Goal: Task Accomplishment & Management: Use online tool/utility

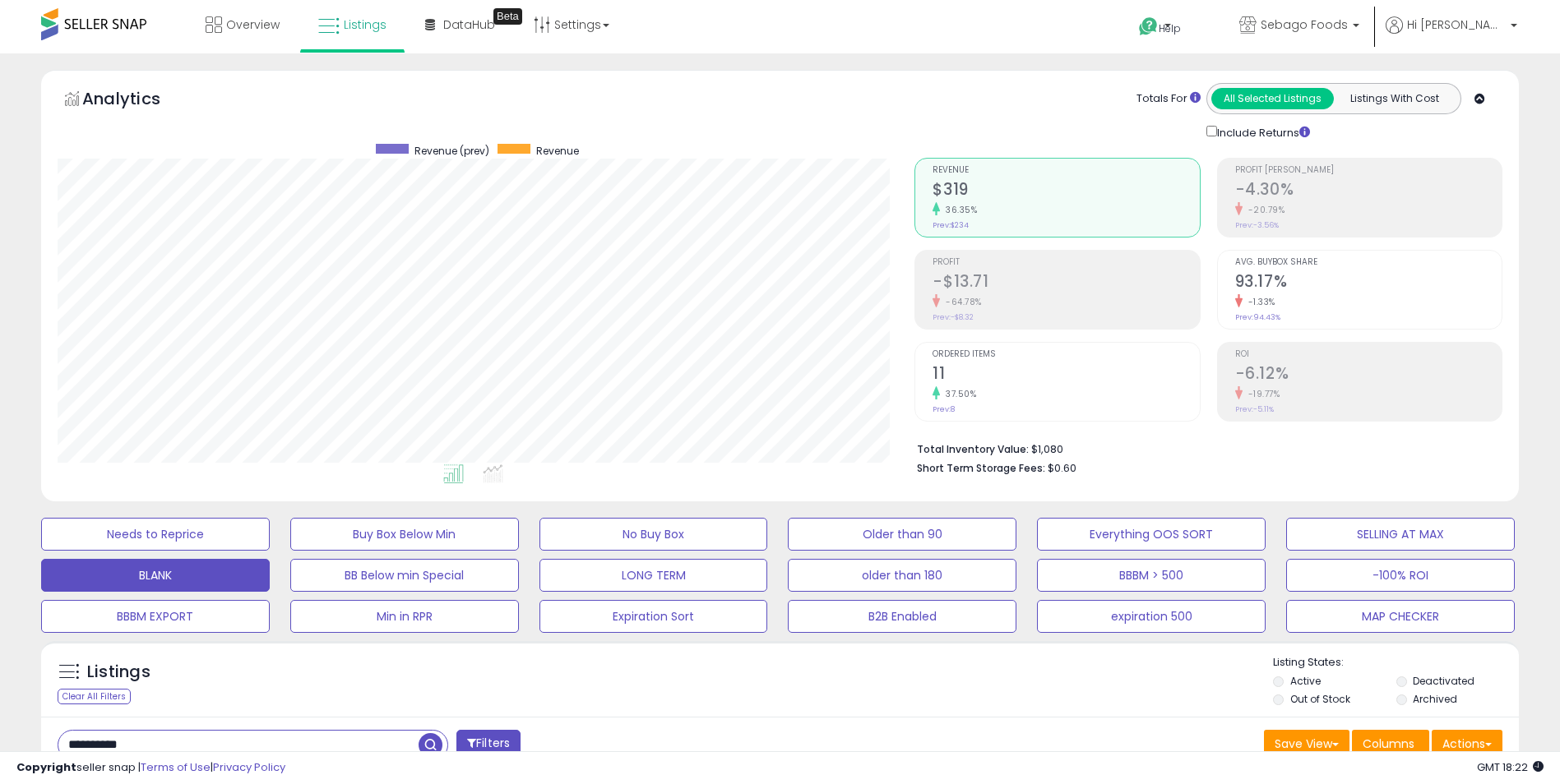
select select "**"
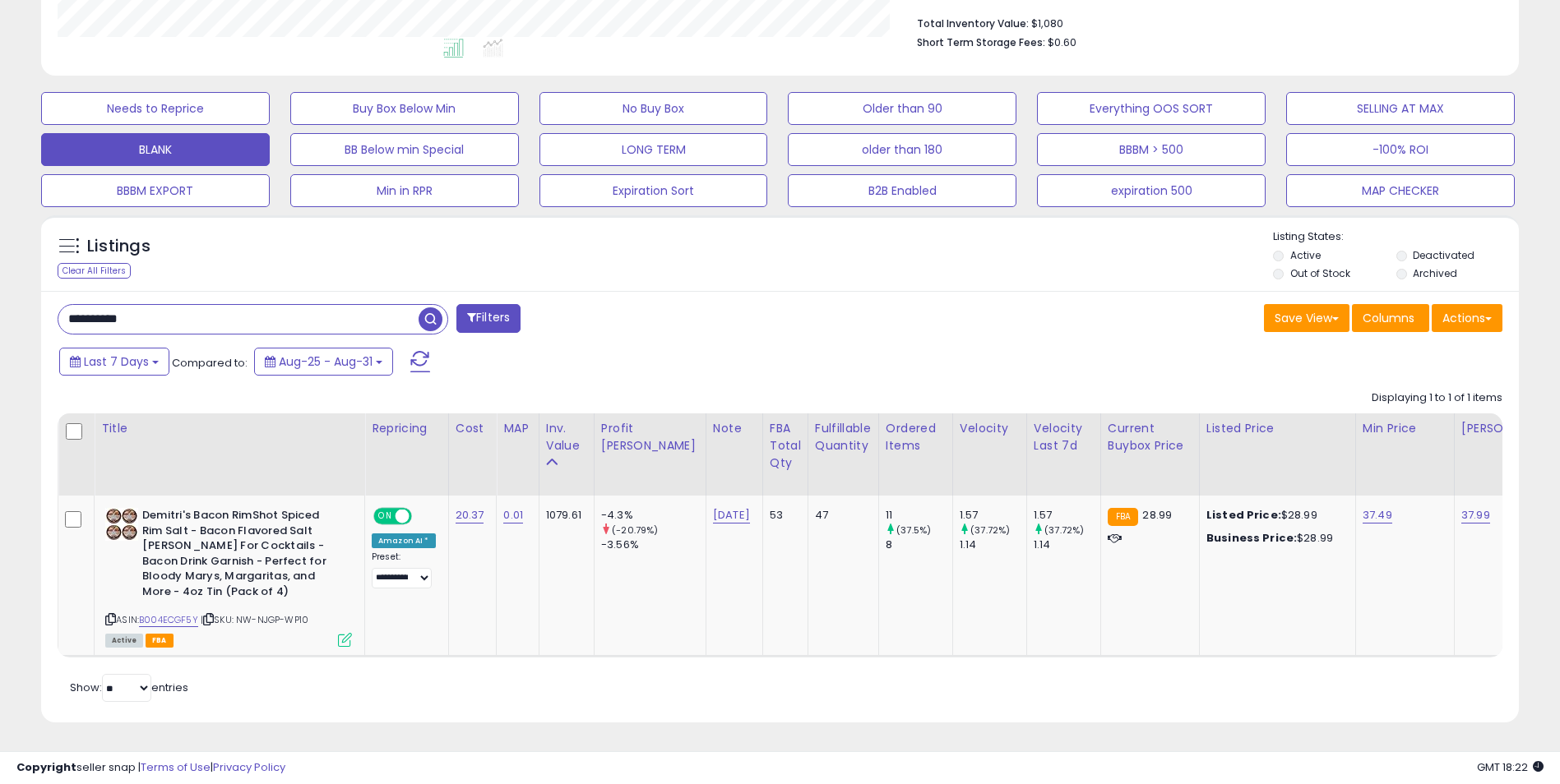
scroll to position [0, 87]
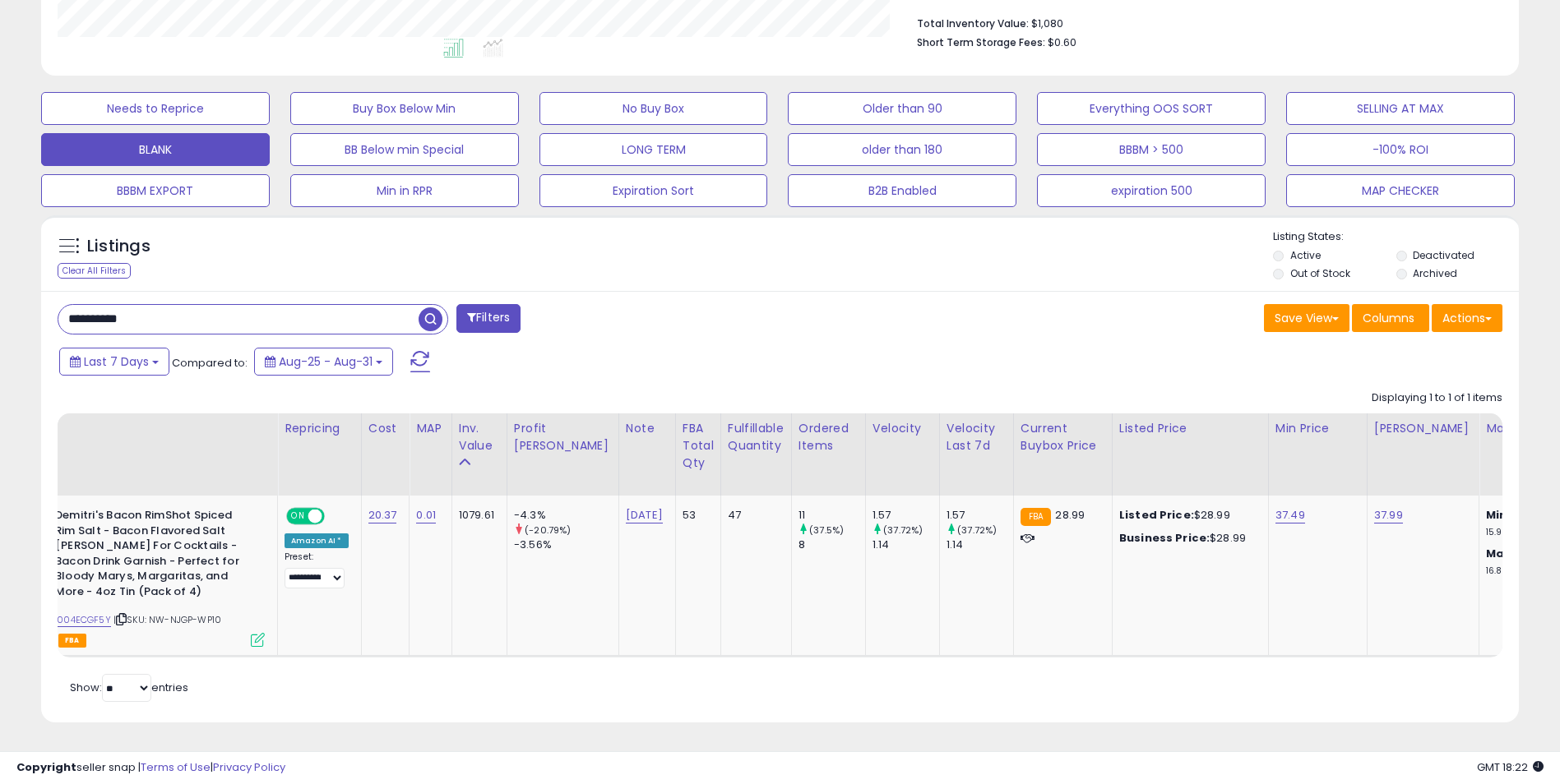
drag, startPoint x: 191, startPoint y: 305, endPoint x: -3, endPoint y: 331, distance: 195.7
paste input "text"
type input "**********"
click at [425, 310] on span "button" at bounding box center [431, 319] width 23 height 23
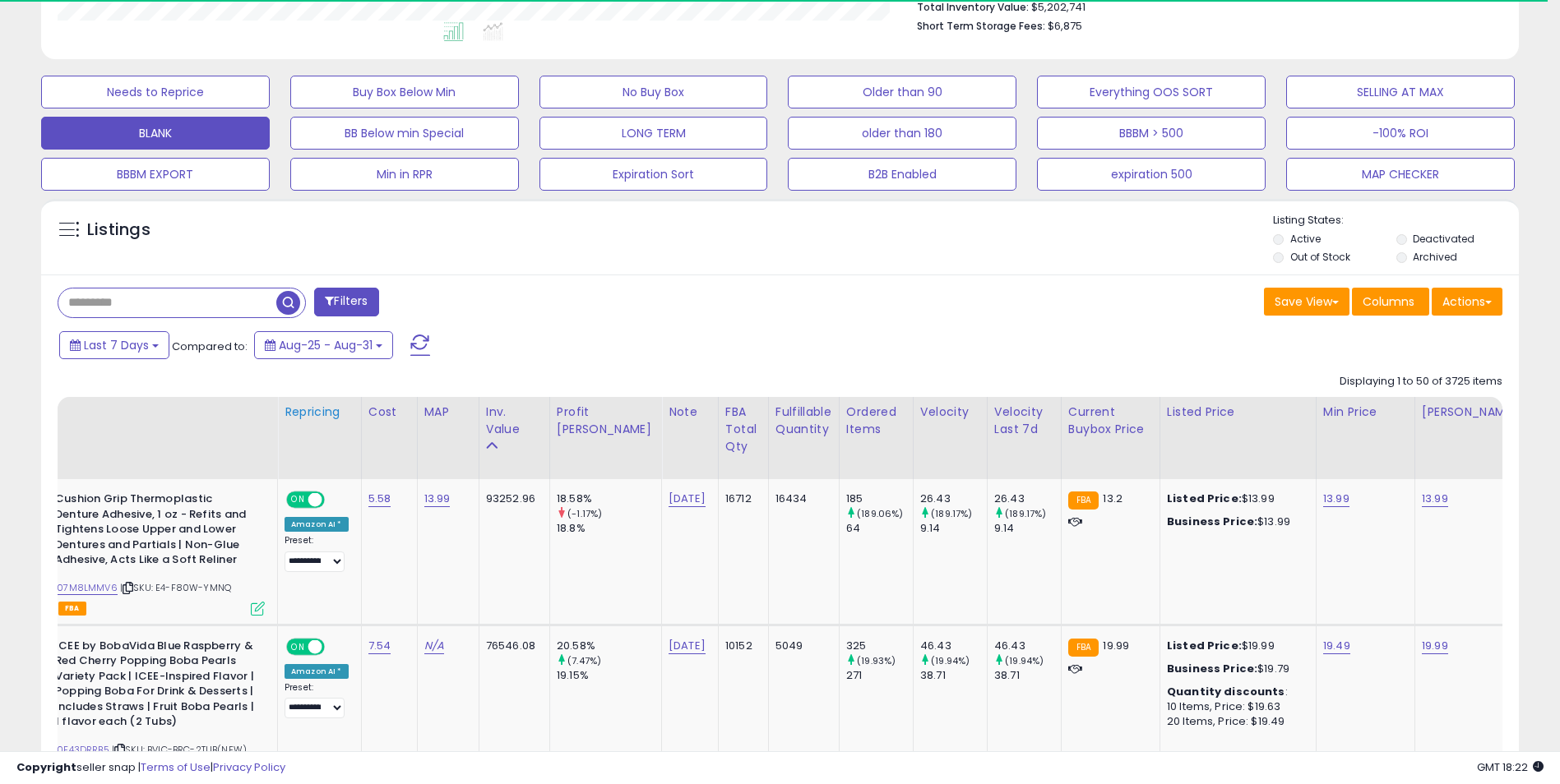
scroll to position [524, 0]
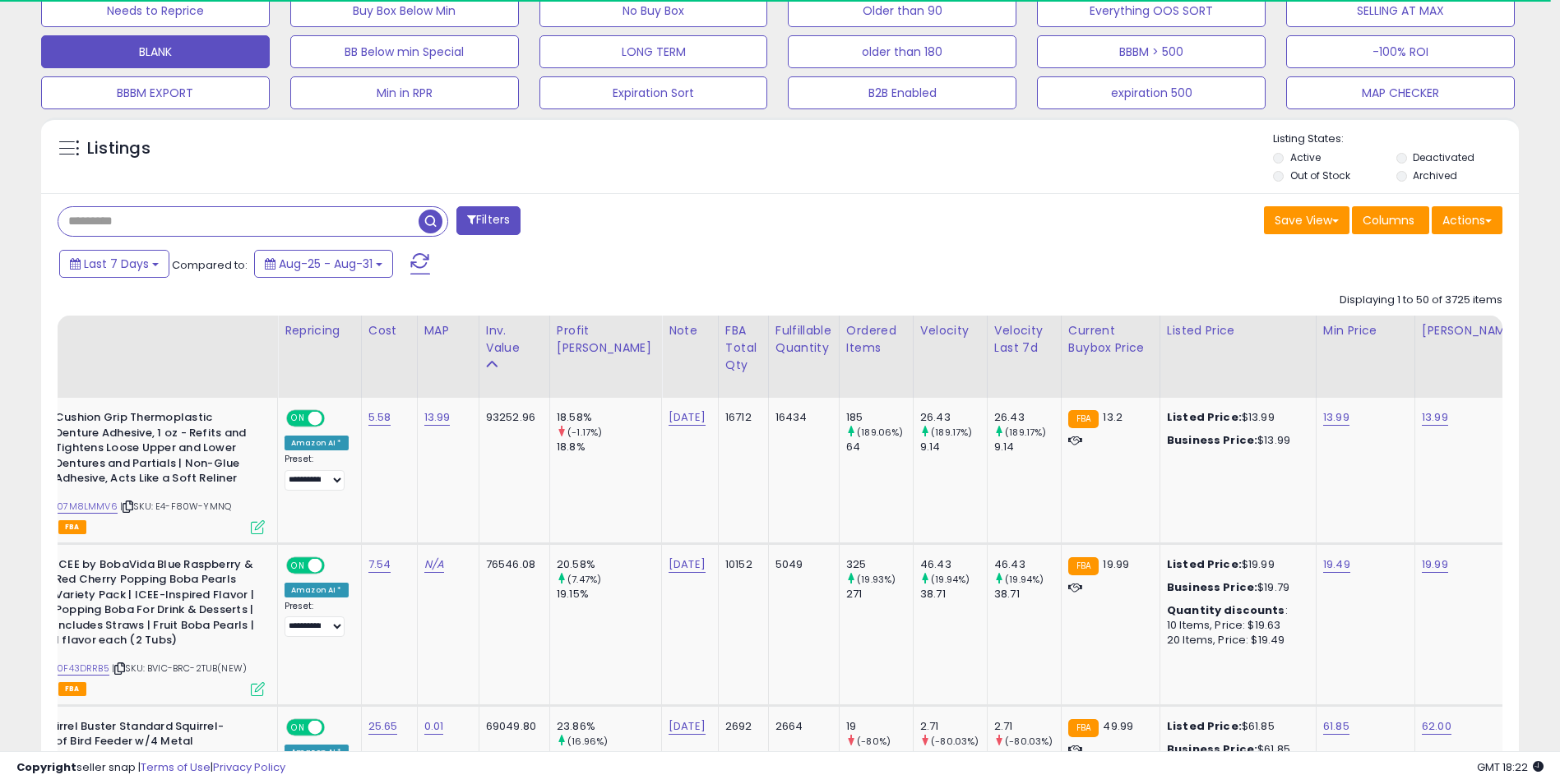
click at [216, 226] on input "text" at bounding box center [239, 222] width 361 height 29
paste input "**********"
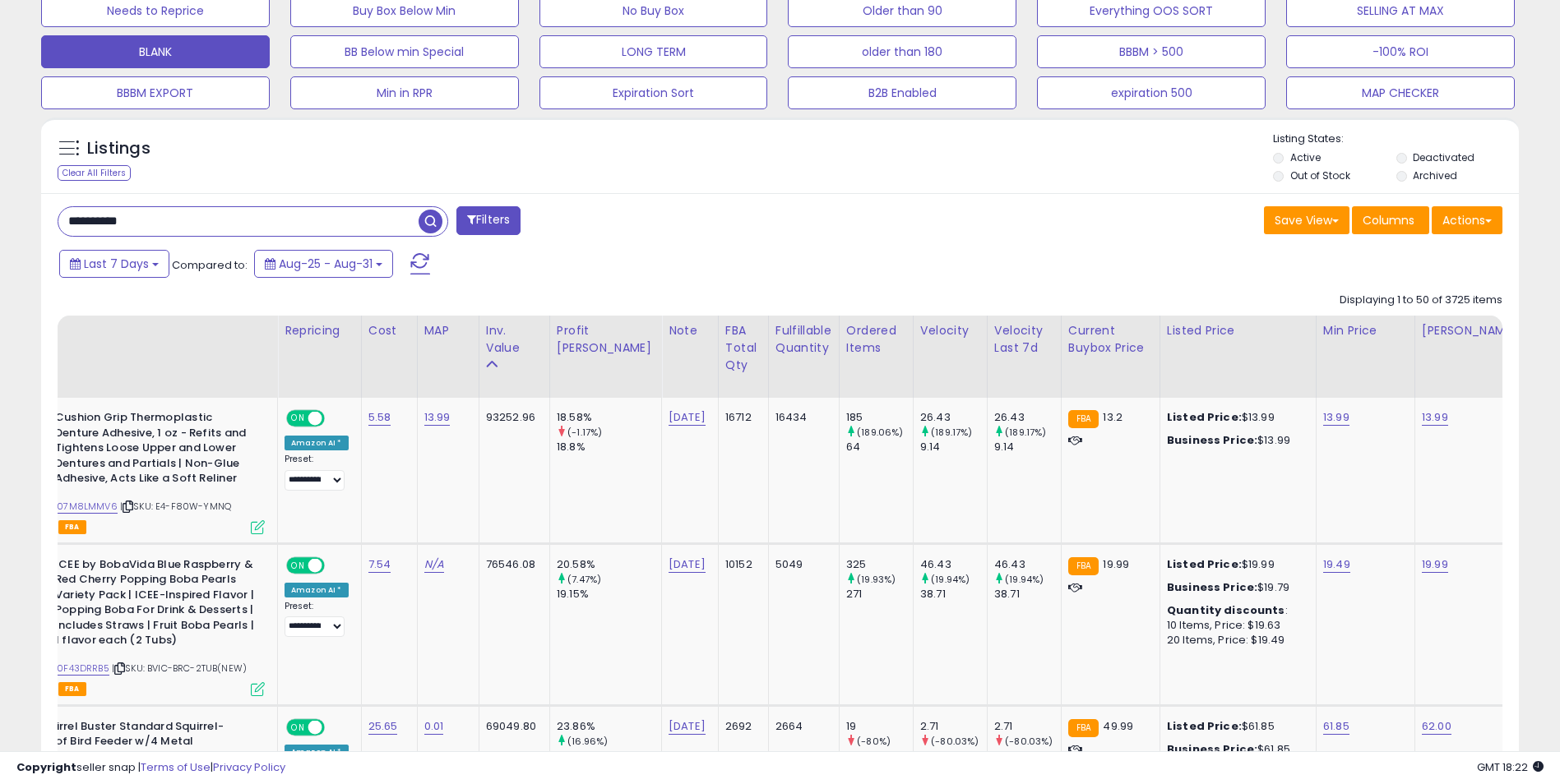
scroll to position [337, 857]
click at [430, 223] on span "button" at bounding box center [431, 221] width 23 height 23
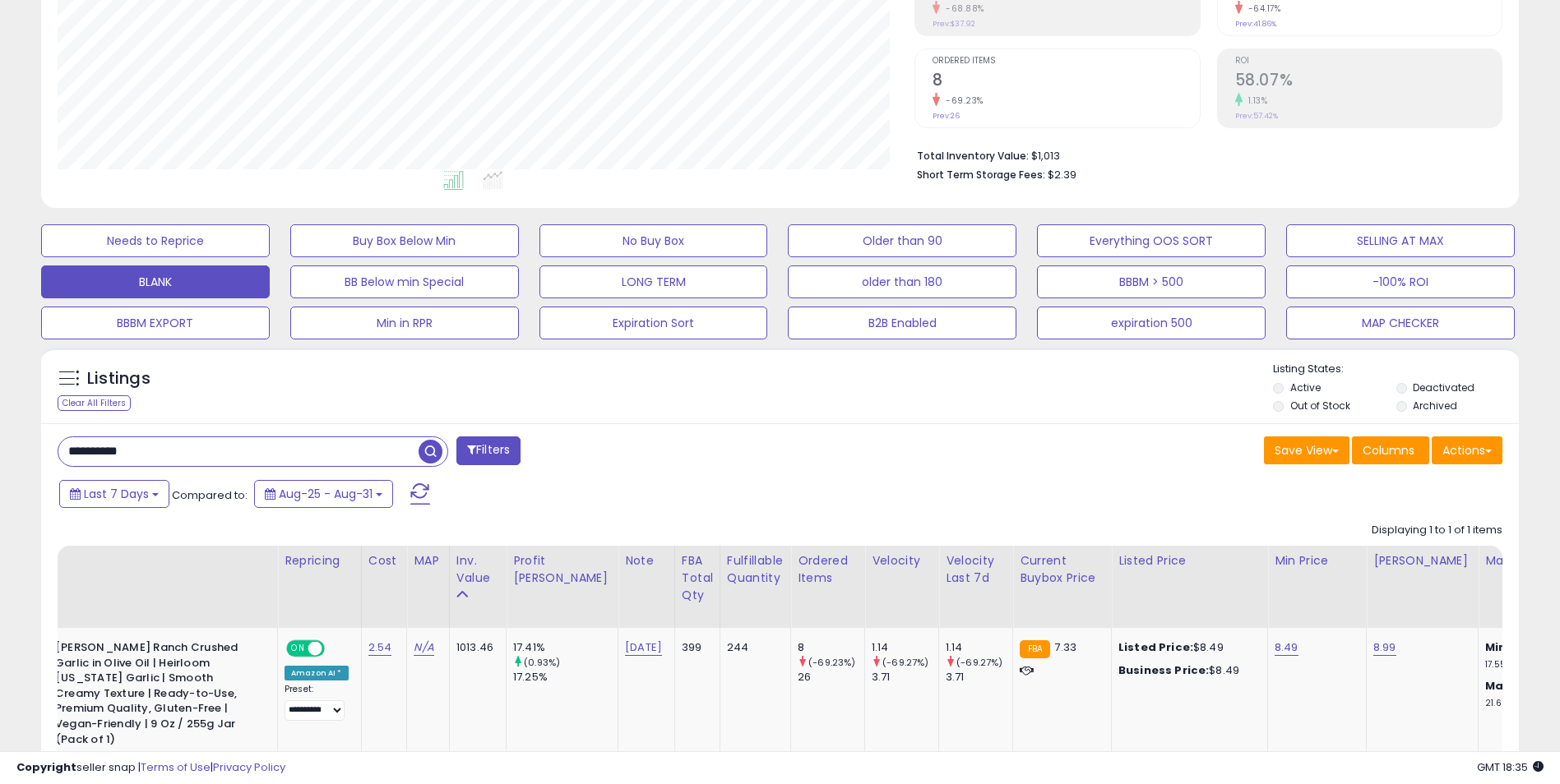
drag, startPoint x: 166, startPoint y: 454, endPoint x: 0, endPoint y: 468, distance: 166.6
click at [0, 469] on html "Unable to login Retrieving listings data.. has not yet accepted the Terms of Us…" at bounding box center [780, 98] width 1560 height 784
paste input "text"
click at [424, 453] on span "button" at bounding box center [431, 451] width 23 height 23
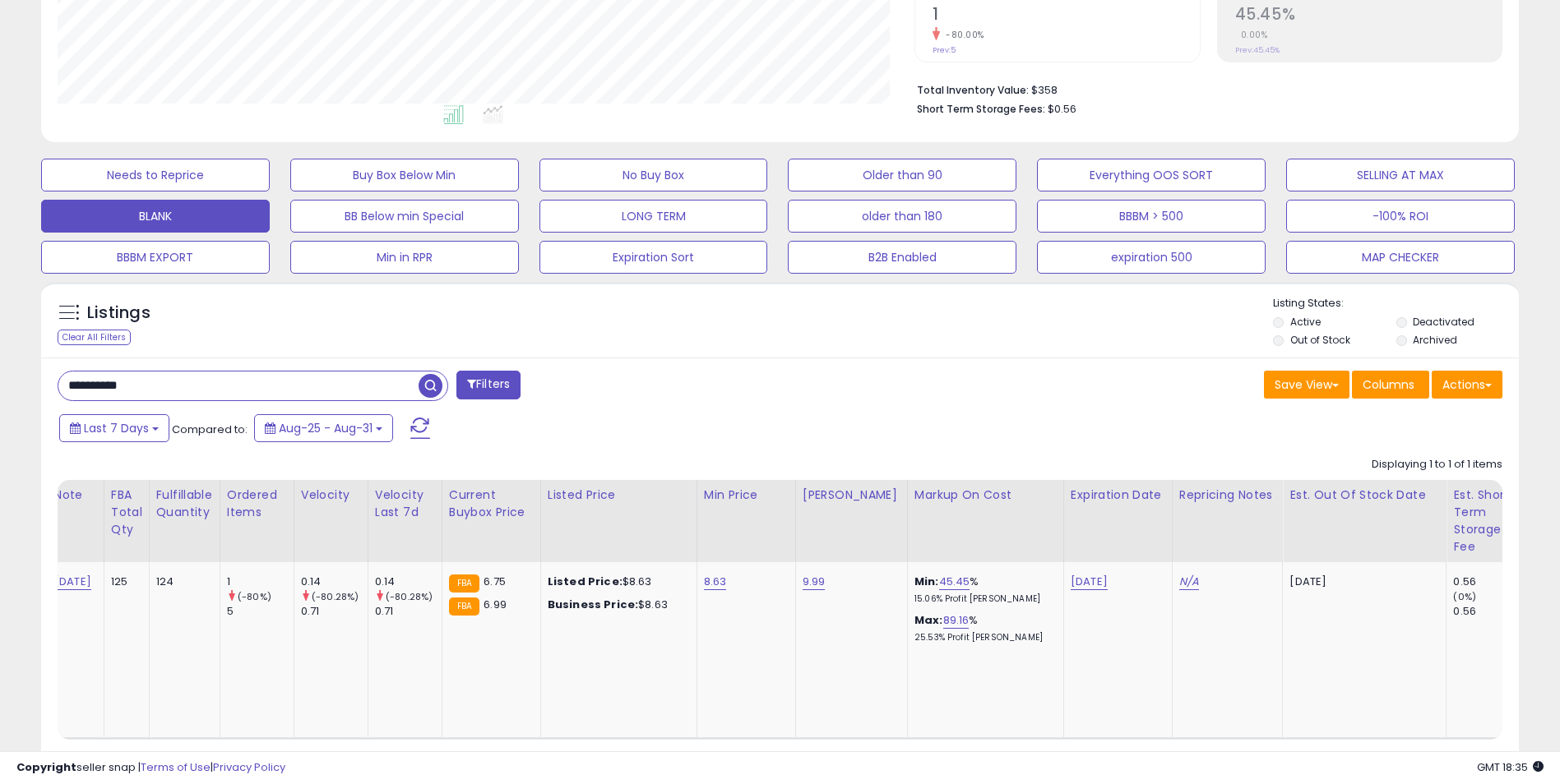
scroll to position [0, 692]
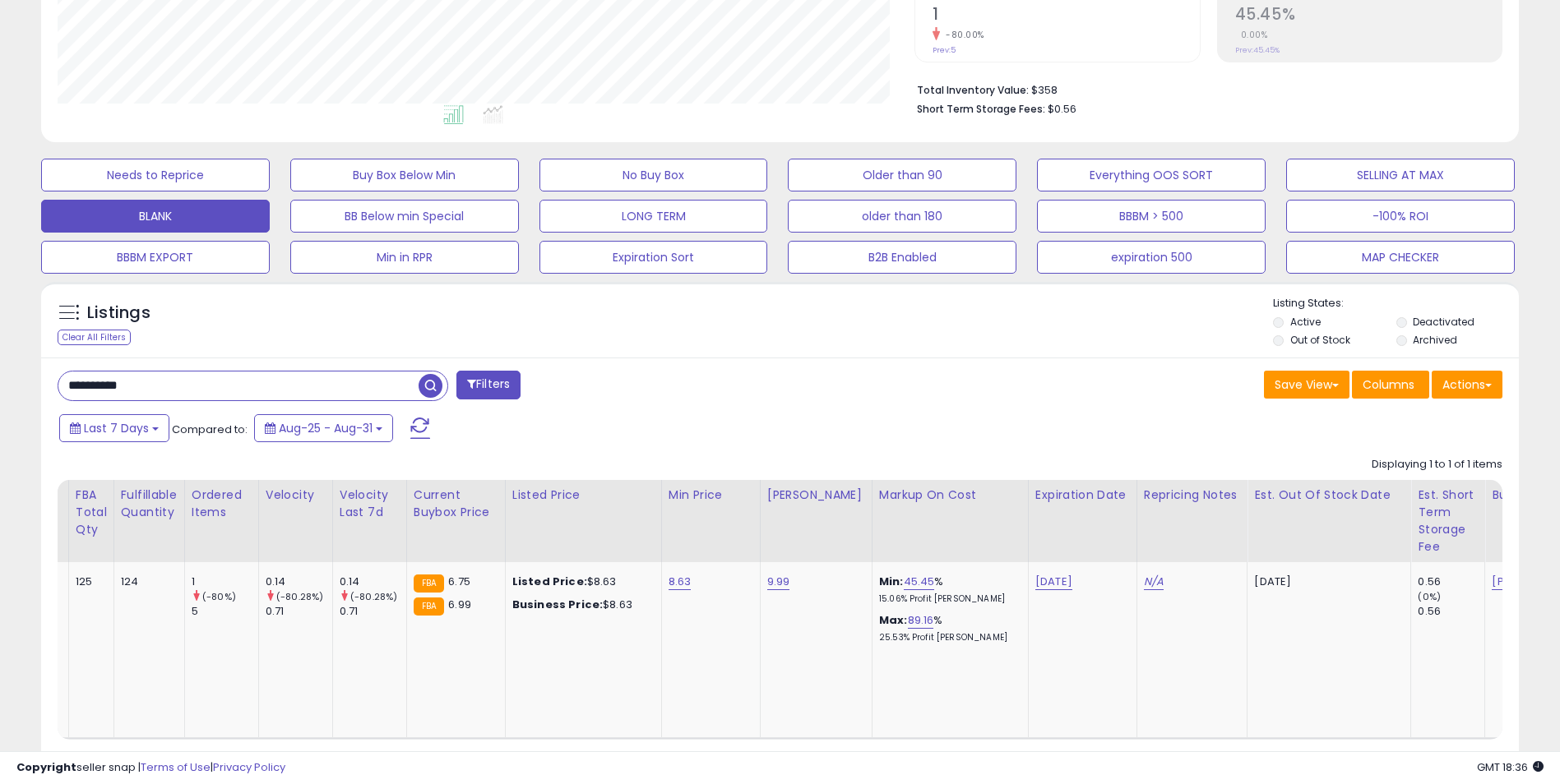
drag, startPoint x: 151, startPoint y: 384, endPoint x: -3, endPoint y: 417, distance: 157.5
click at [0, 417] on html "Unable to login Retrieving listings data.. has not yet accepted the Terms of Us…" at bounding box center [780, 32] width 1560 height 784
paste input "text"
type input "**********"
click at [420, 388] on span "button" at bounding box center [431, 386] width 23 height 23
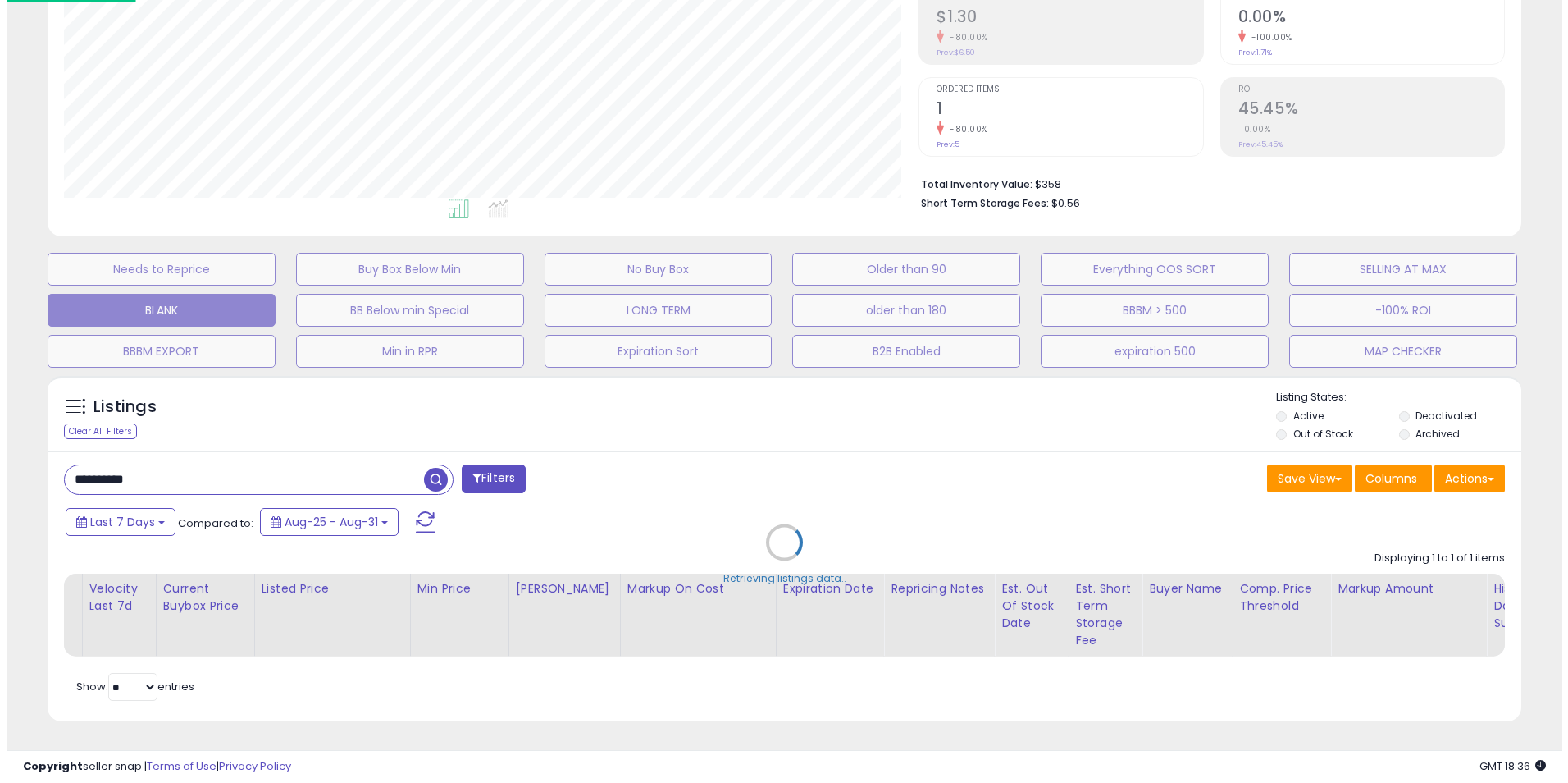
scroll to position [276, 0]
click at [426, 384] on div "Retrieving listings data.." at bounding box center [784, 554] width 1511 height 374
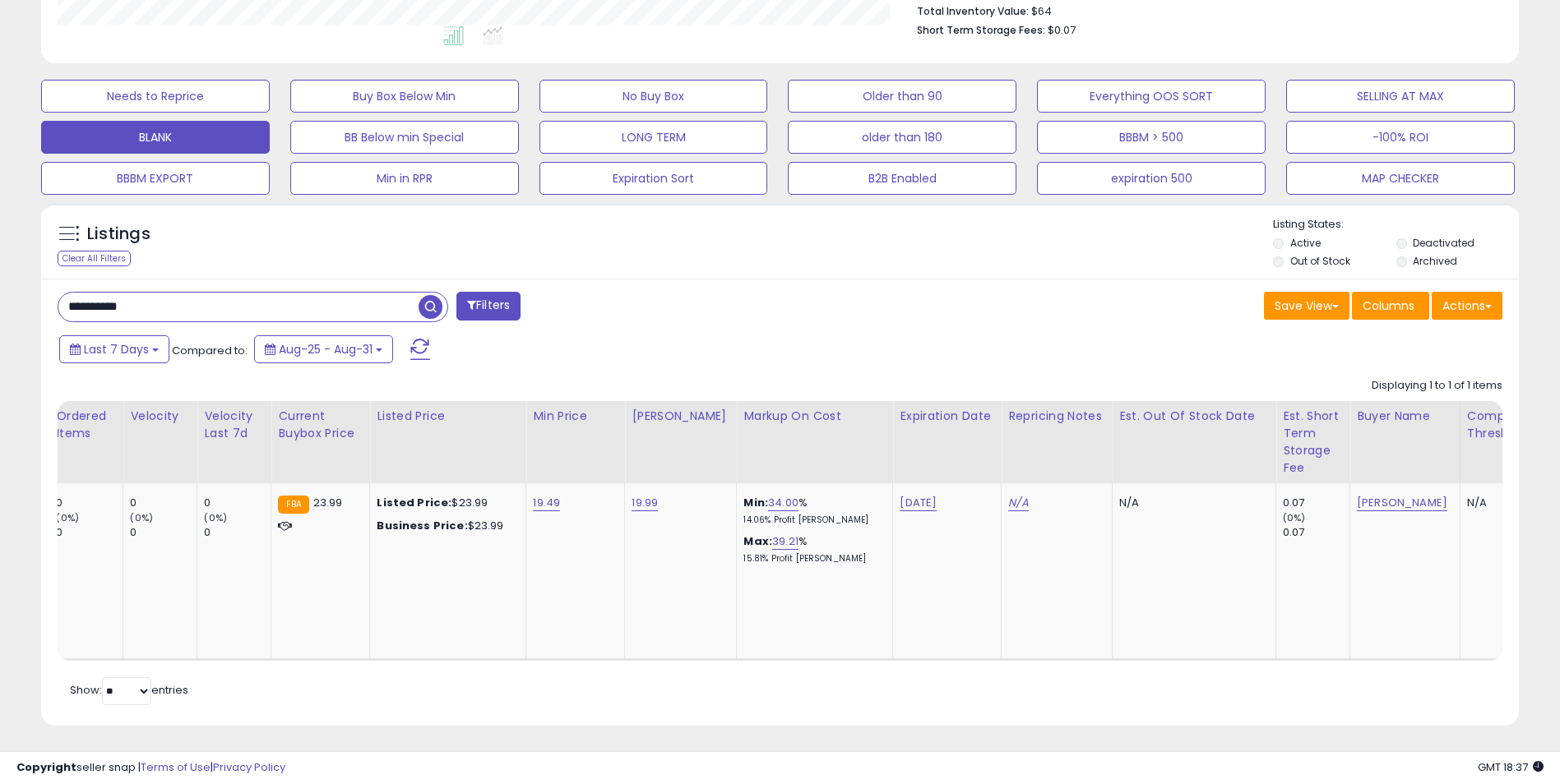
scroll to position [0, 0]
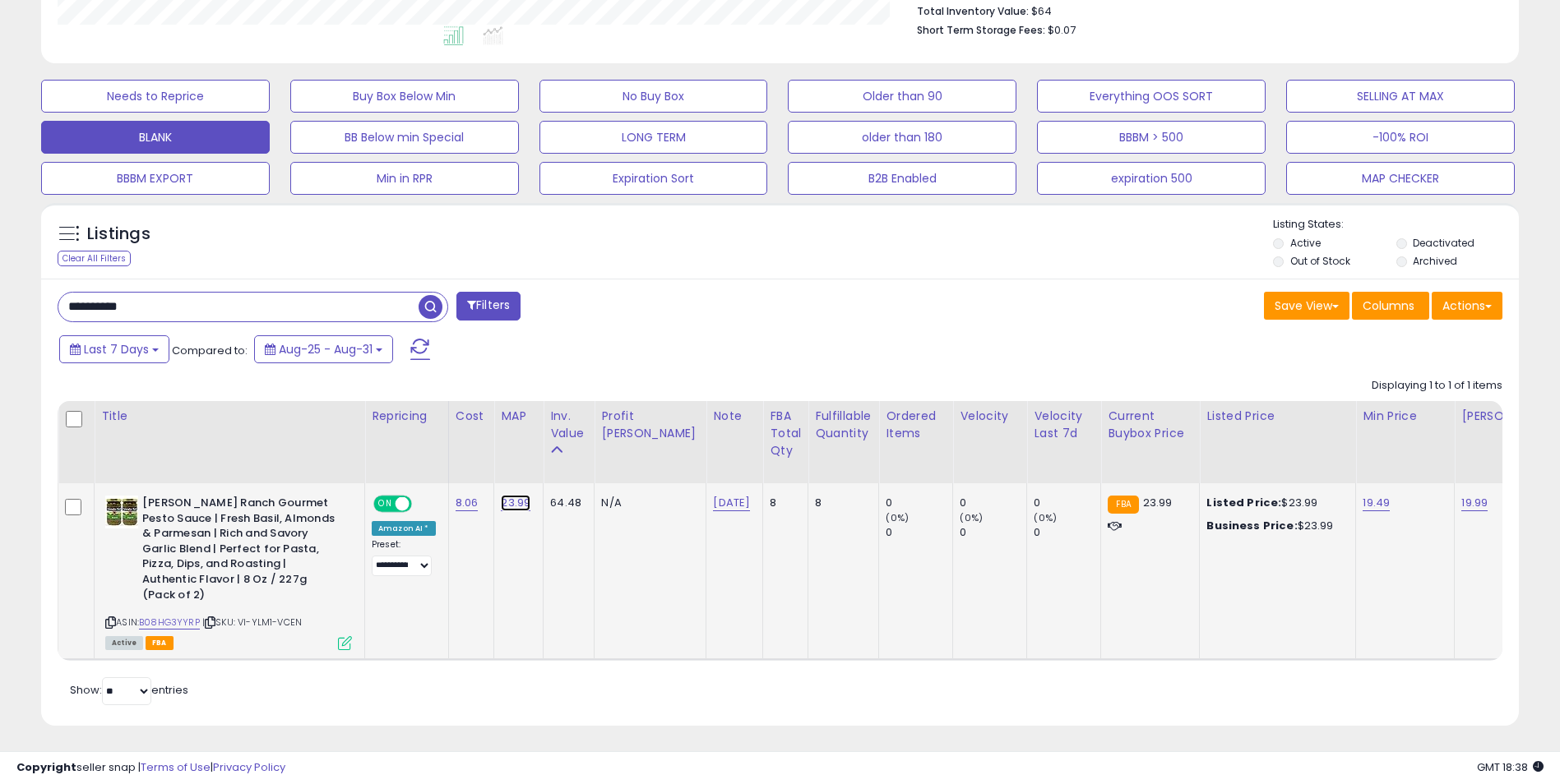
click at [511, 506] on link "23.99" at bounding box center [515, 503] width 29 height 17
click at [596, 461] on icon "button" at bounding box center [591, 460] width 10 height 10
click at [518, 501] on link "23.99" at bounding box center [515, 503] width 29 height 17
drag, startPoint x: 463, startPoint y: 468, endPoint x: 369, endPoint y: 471, distance: 94.0
click at [369, 471] on table "Title Repricing" at bounding box center [1412, 531] width 2709 height 260
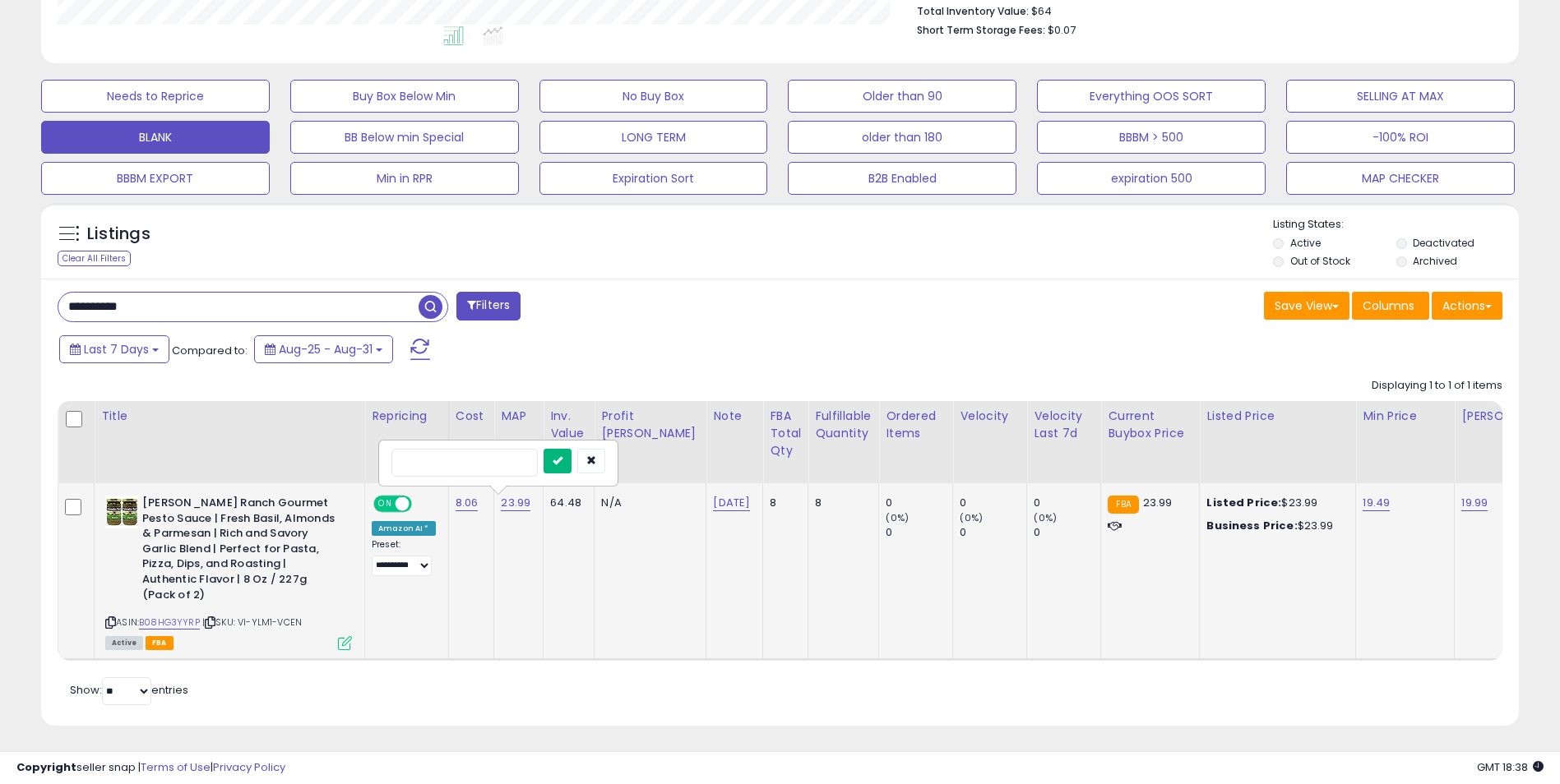
click at [562, 462] on icon "submit" at bounding box center [557, 460] width 10 height 10
click at [1455, 498] on link "19.99" at bounding box center [1467, 503] width 26 height 17
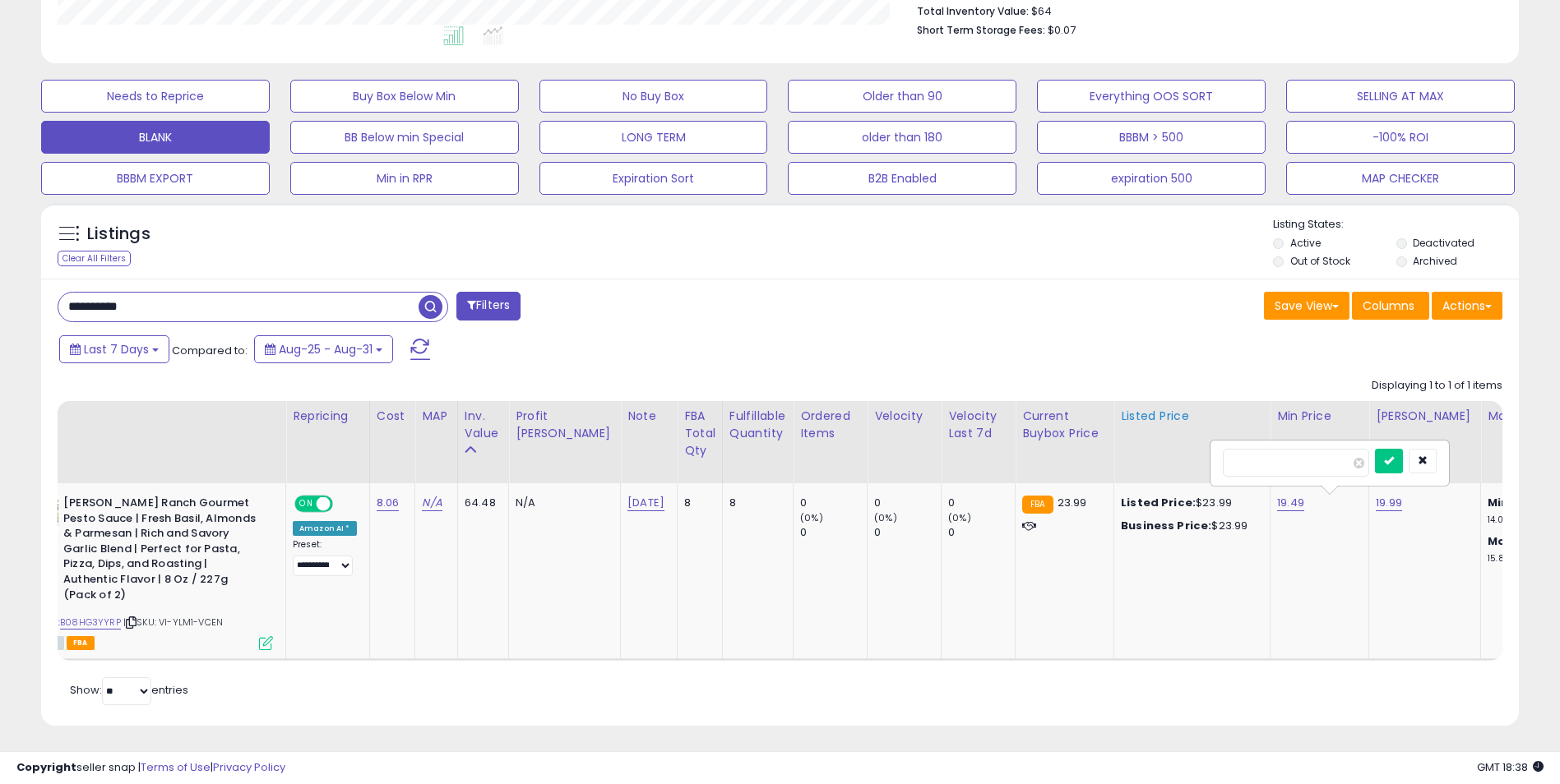
drag, startPoint x: 1287, startPoint y: 459, endPoint x: 1160, endPoint y: 477, distance: 128.3
click at [1159, 478] on table "Title Repricing" at bounding box center [1330, 531] width 2703 height 260
type input "*****"
click at [1393, 457] on icon "submit" at bounding box center [1389, 460] width 10 height 10
click at [1277, 502] on link "19.49" at bounding box center [1291, 503] width 27 height 17
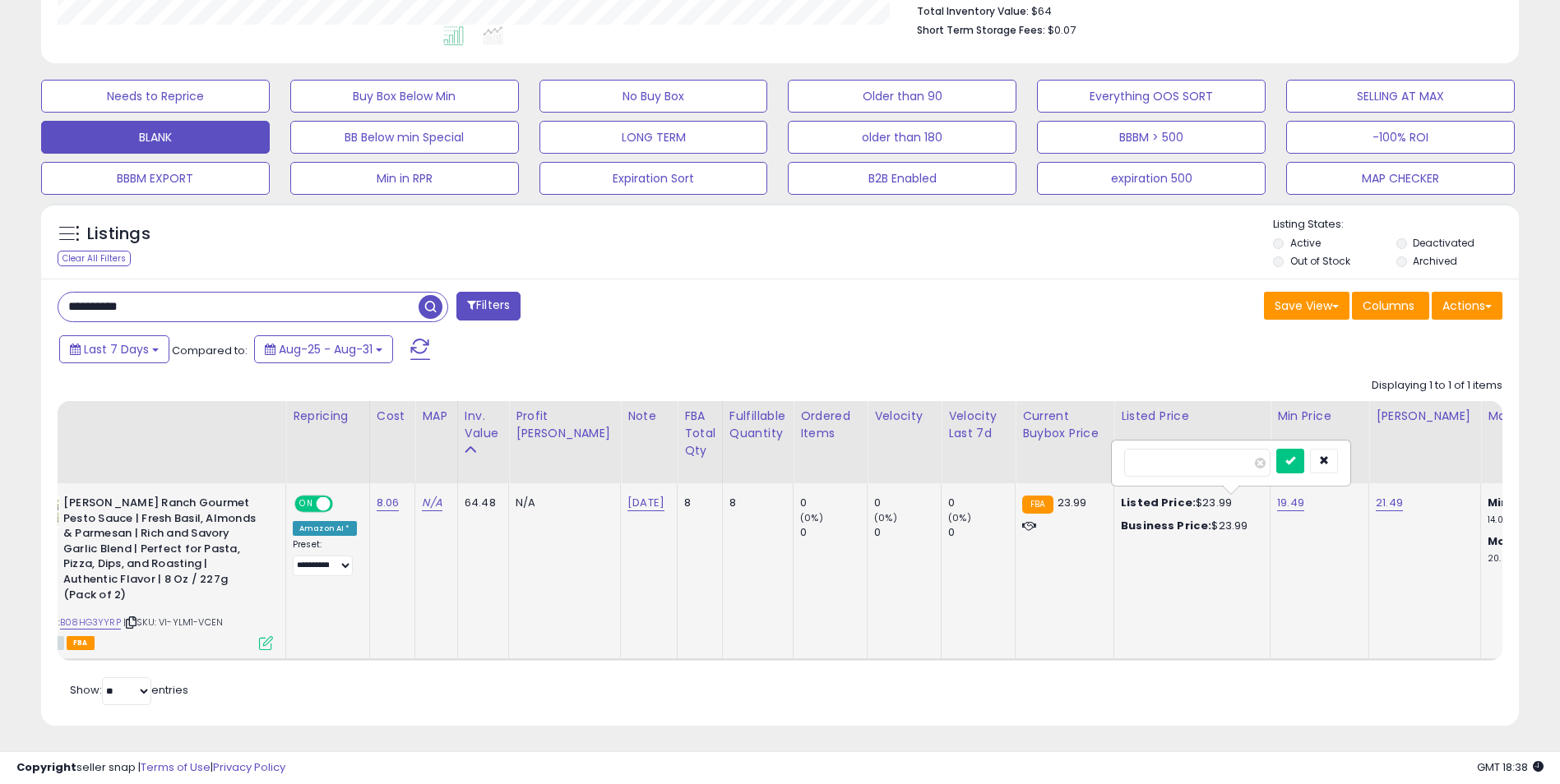
drag, startPoint x: 1175, startPoint y: 464, endPoint x: 1164, endPoint y: 457, distance: 13.0
click at [1127, 467] on input "*****" at bounding box center [1198, 463] width 146 height 28
type input "*****"
click at [1295, 462] on icon "submit" at bounding box center [1290, 460] width 10 height 10
click at [1227, 692] on div "Retrieving listings data.. Displaying 1 to 1 of 1 items Title Repricing" at bounding box center [780, 540] width 1445 height 340
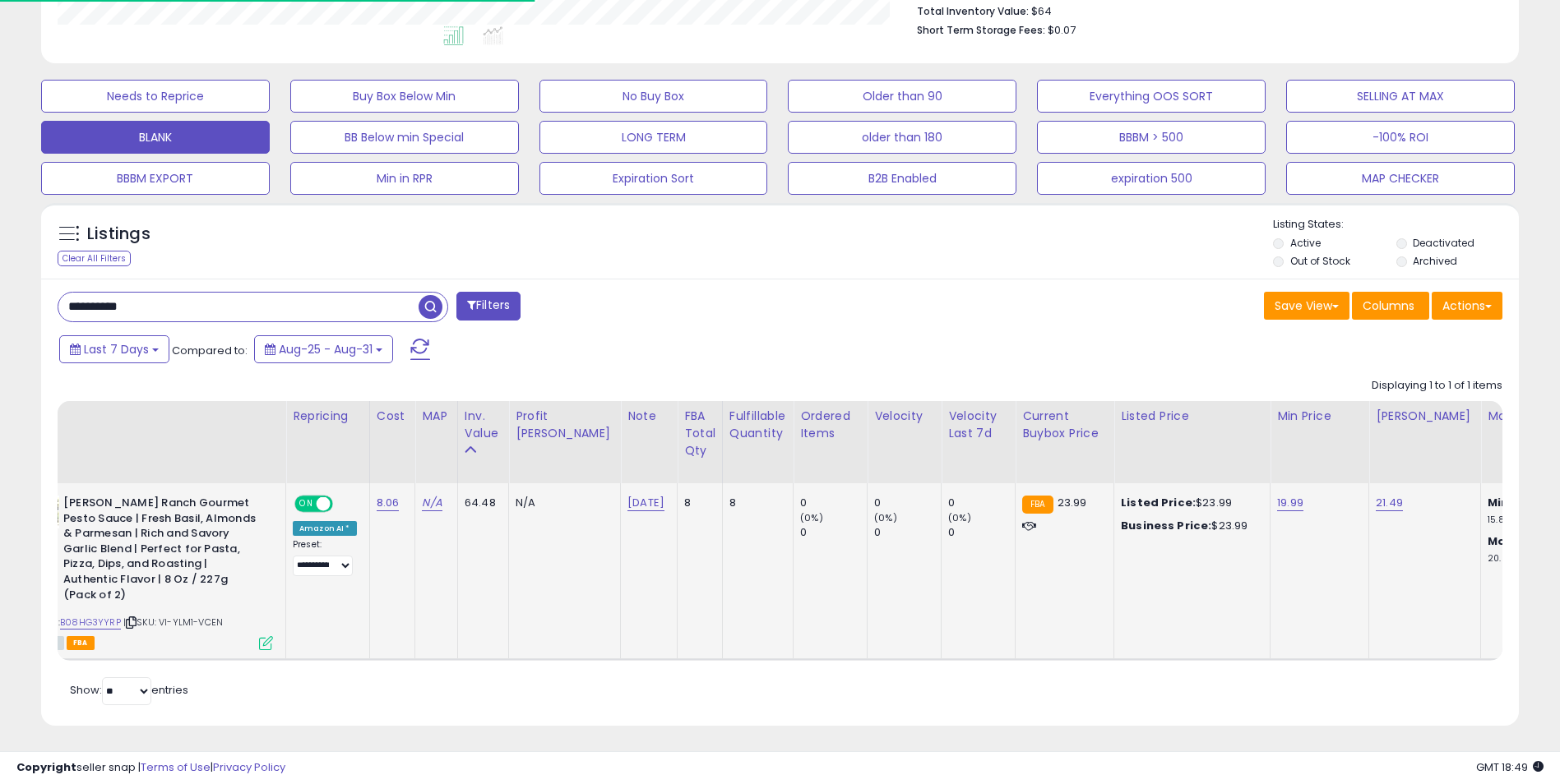
drag, startPoint x: 38, startPoint y: 329, endPoint x: 66, endPoint y: 313, distance: 32.2
paste input "text"
type input "**********"
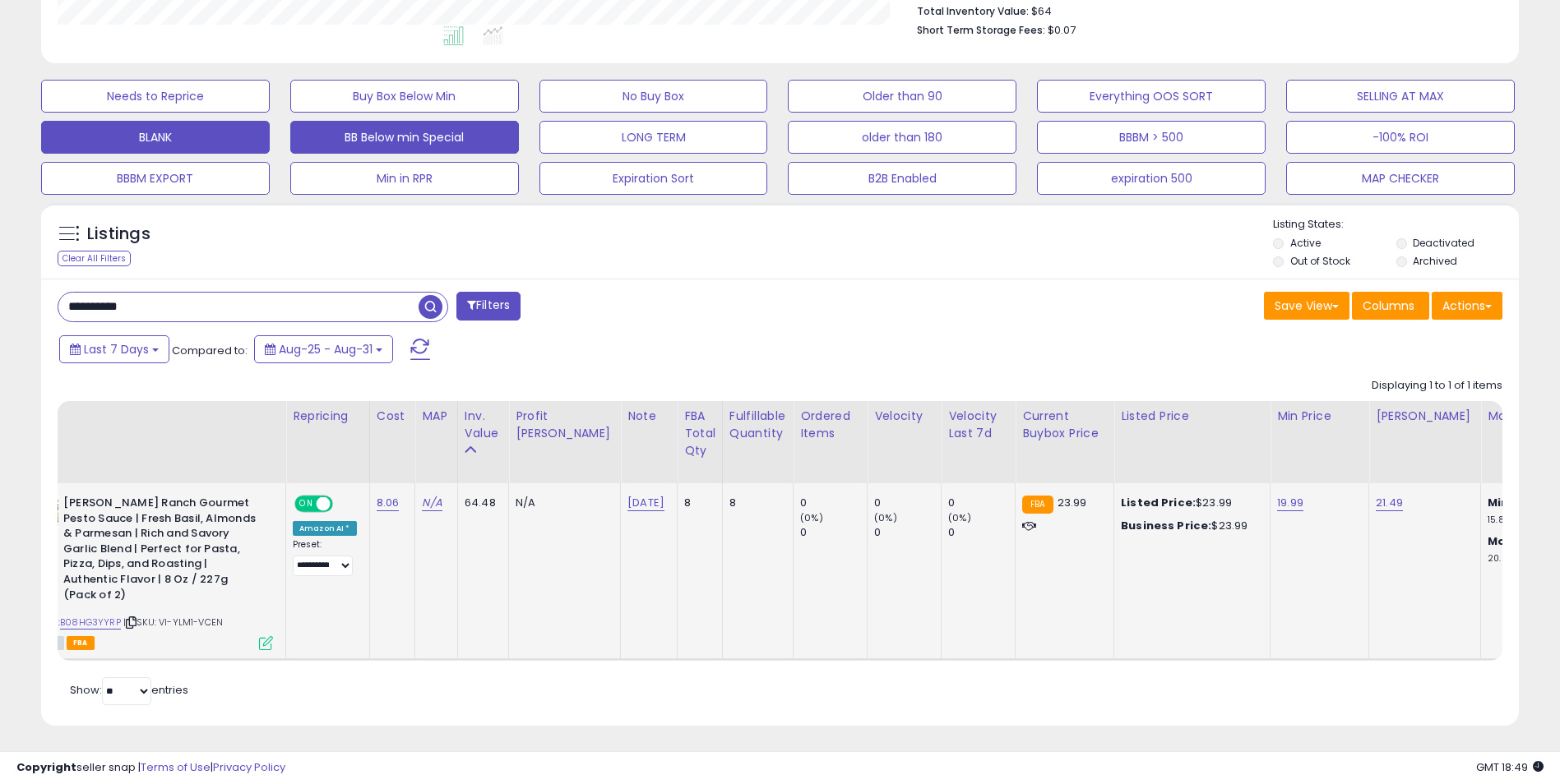
click at [431, 297] on span "button" at bounding box center [431, 307] width 23 height 23
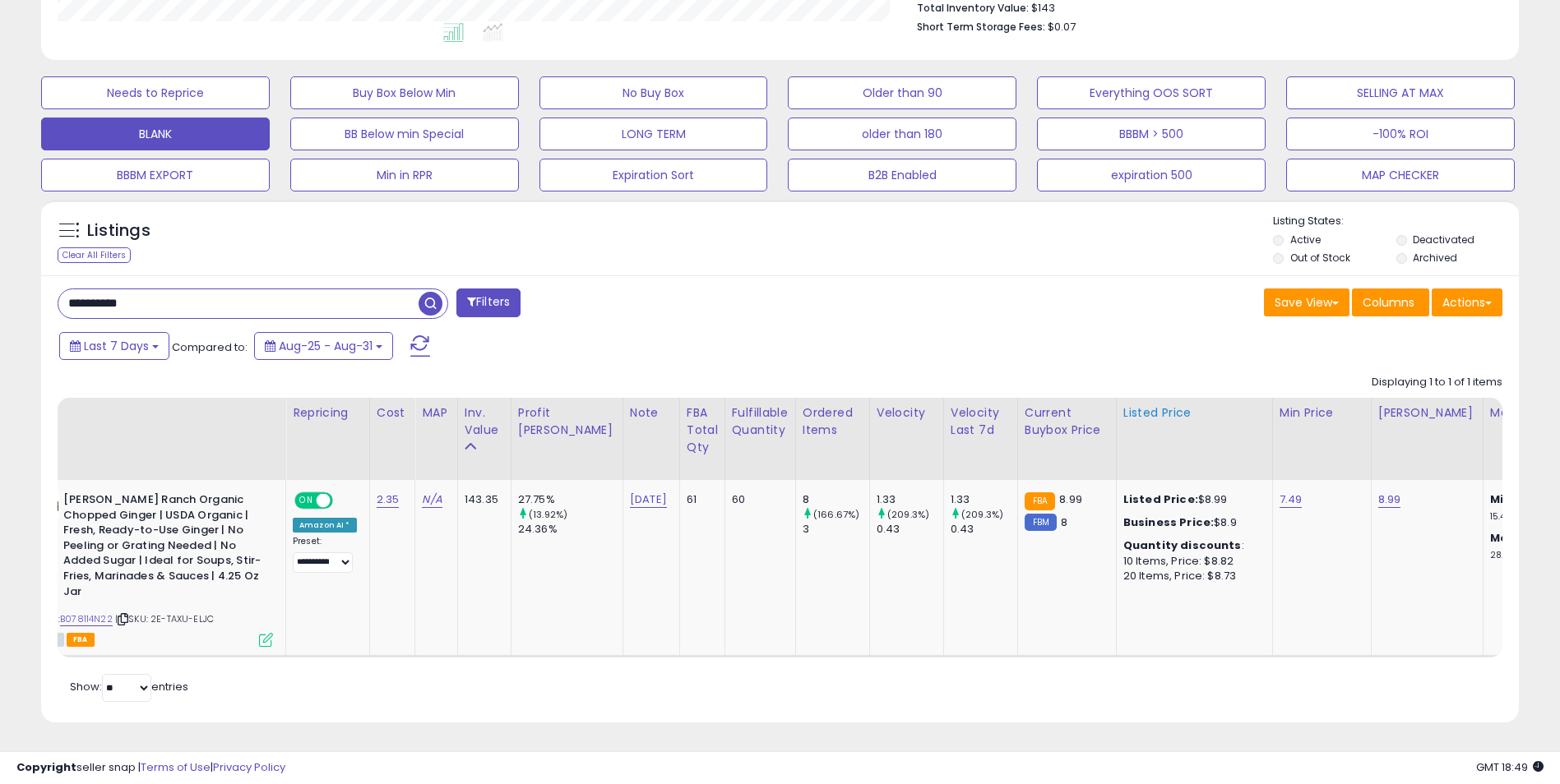
scroll to position [337, 857]
